Goal: Information Seeking & Learning: Learn about a topic

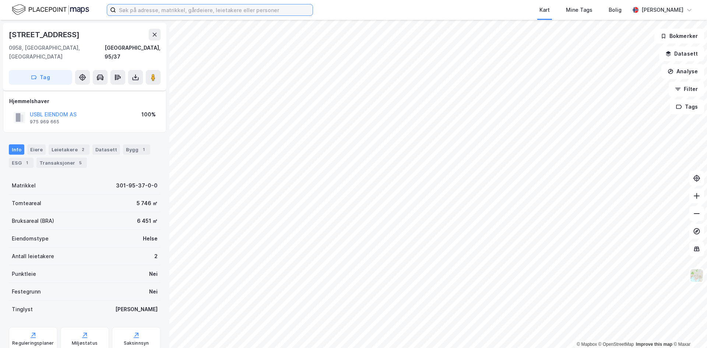
scroll to position [18, 0]
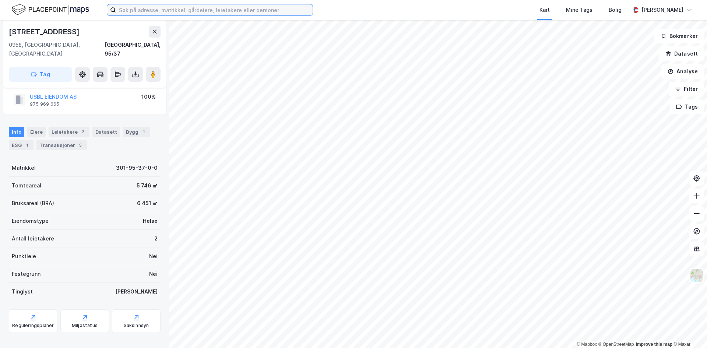
click at [168, 10] on input at bounding box center [214, 9] width 197 height 11
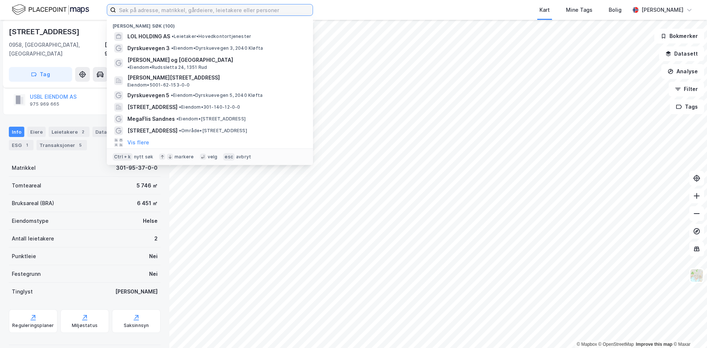
paste input "[URL][DOMAIN_NAME]"
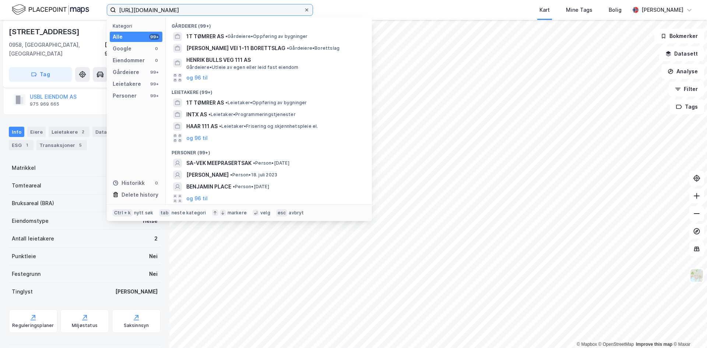
type input "[URL][DOMAIN_NAME]"
click at [306, 9] on icon at bounding box center [306, 10] width 4 height 4
click at [304, 9] on input "[URL][DOMAIN_NAME]" at bounding box center [210, 9] width 188 height 11
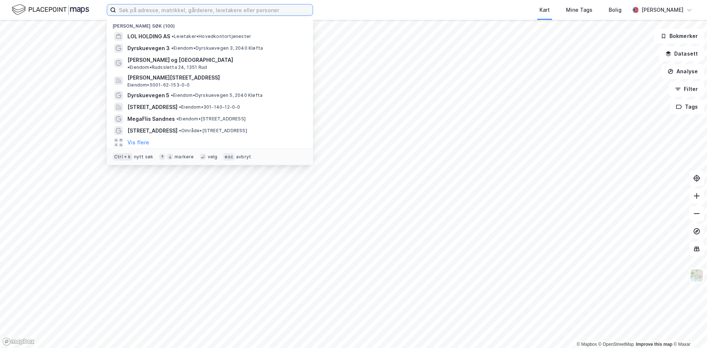
click at [183, 10] on input at bounding box center [214, 9] width 197 height 11
paste input "[PERSON_NAME][STREET_ADDRESS]"
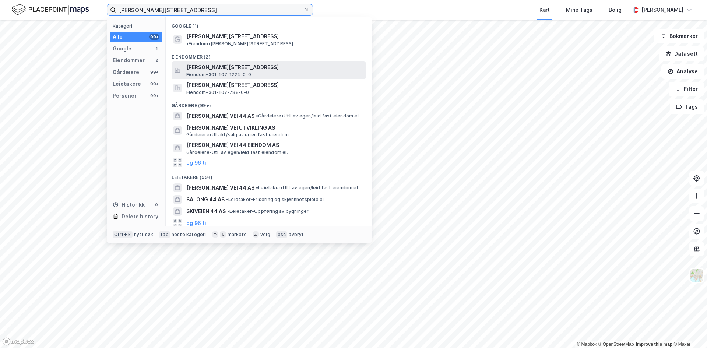
type input "[PERSON_NAME][STREET_ADDRESS]"
click at [226, 63] on span "[PERSON_NAME][STREET_ADDRESS]" at bounding box center [274, 67] width 177 height 9
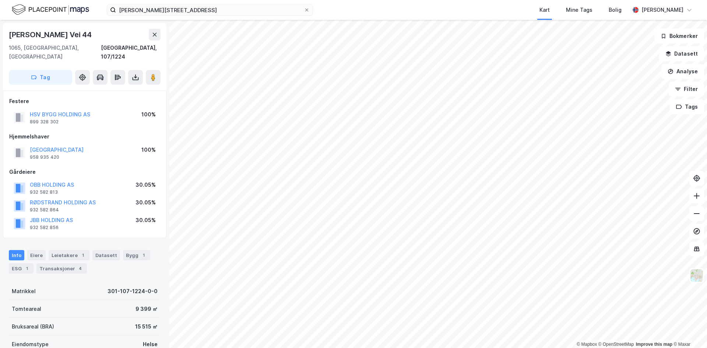
scroll to position [18, 0]
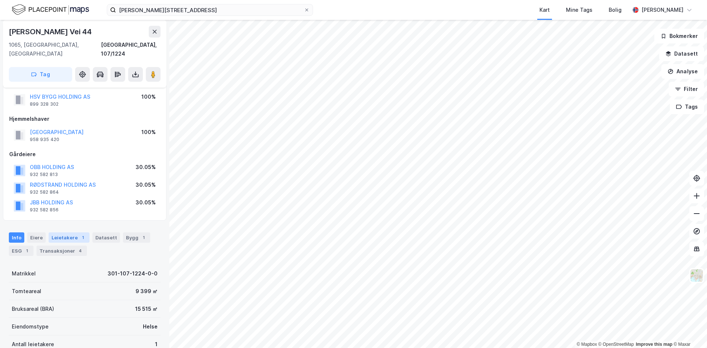
click at [57, 232] on div "Leietakere 1" at bounding box center [69, 237] width 41 height 10
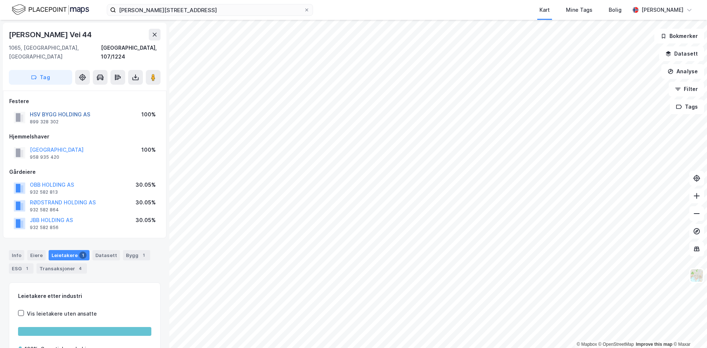
click at [0, 0] on button "HSV BYGG HOLDING AS" at bounding box center [0, 0] width 0 height 0
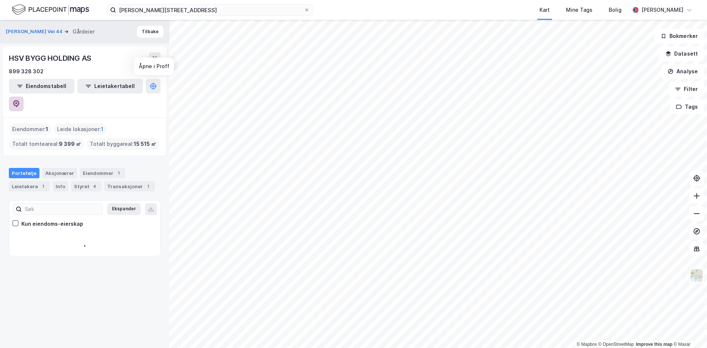
click at [24, 96] on button at bounding box center [16, 103] width 15 height 15
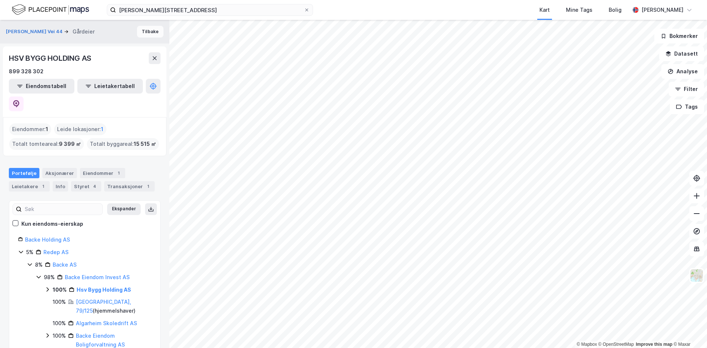
click at [140, 34] on button "Tilbake" at bounding box center [150, 32] width 27 height 12
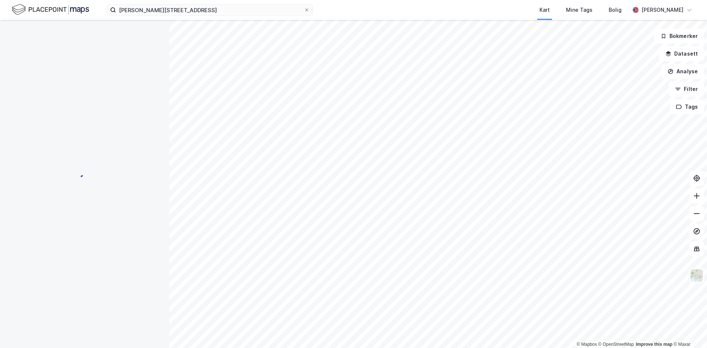
scroll to position [3, 0]
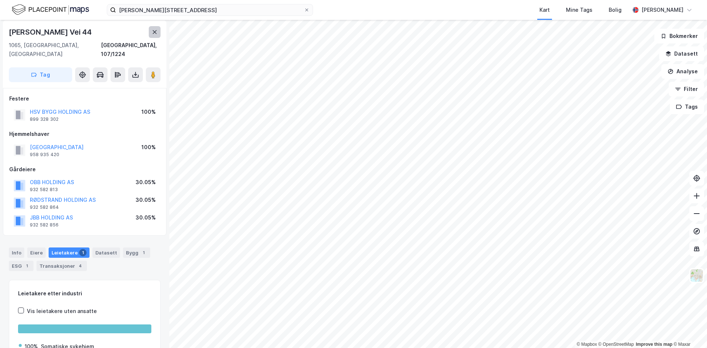
click at [153, 29] on icon at bounding box center [155, 32] width 6 height 6
